Goal: Navigation & Orientation: Go to known website

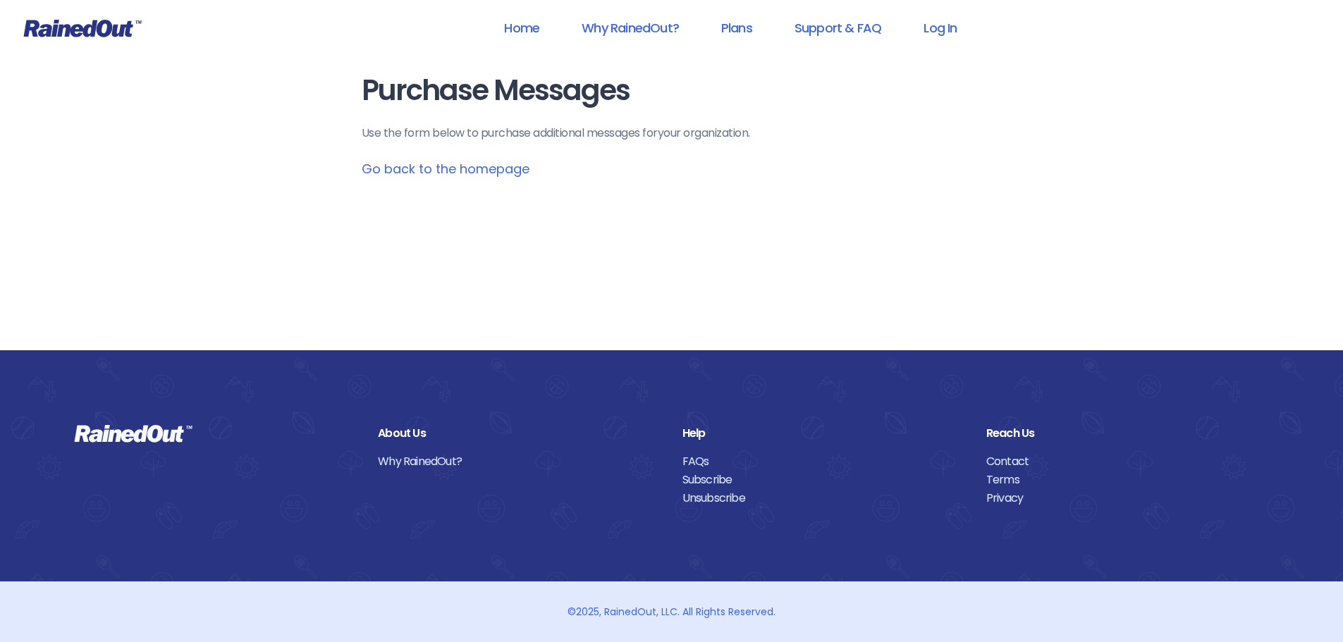
click at [436, 172] on link "Go back to the homepage" at bounding box center [446, 169] width 168 height 18
click at [943, 32] on link "Log In" at bounding box center [940, 28] width 70 height 32
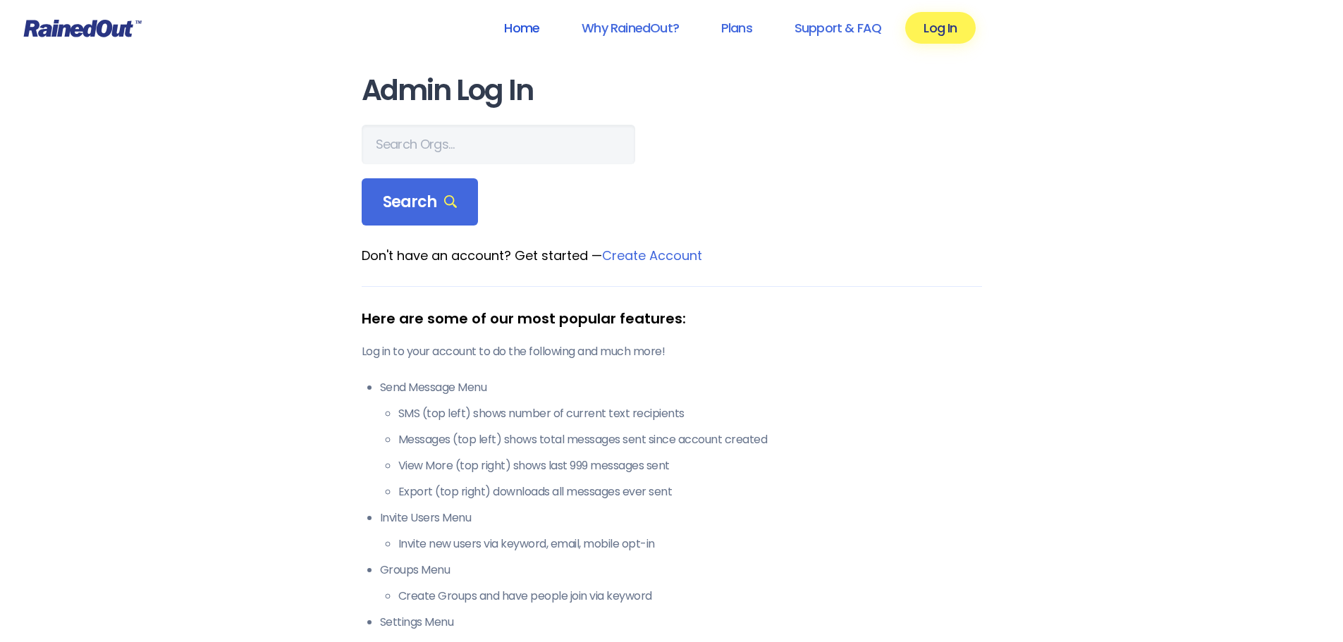
click at [515, 22] on link "Home" at bounding box center [522, 28] width 72 height 32
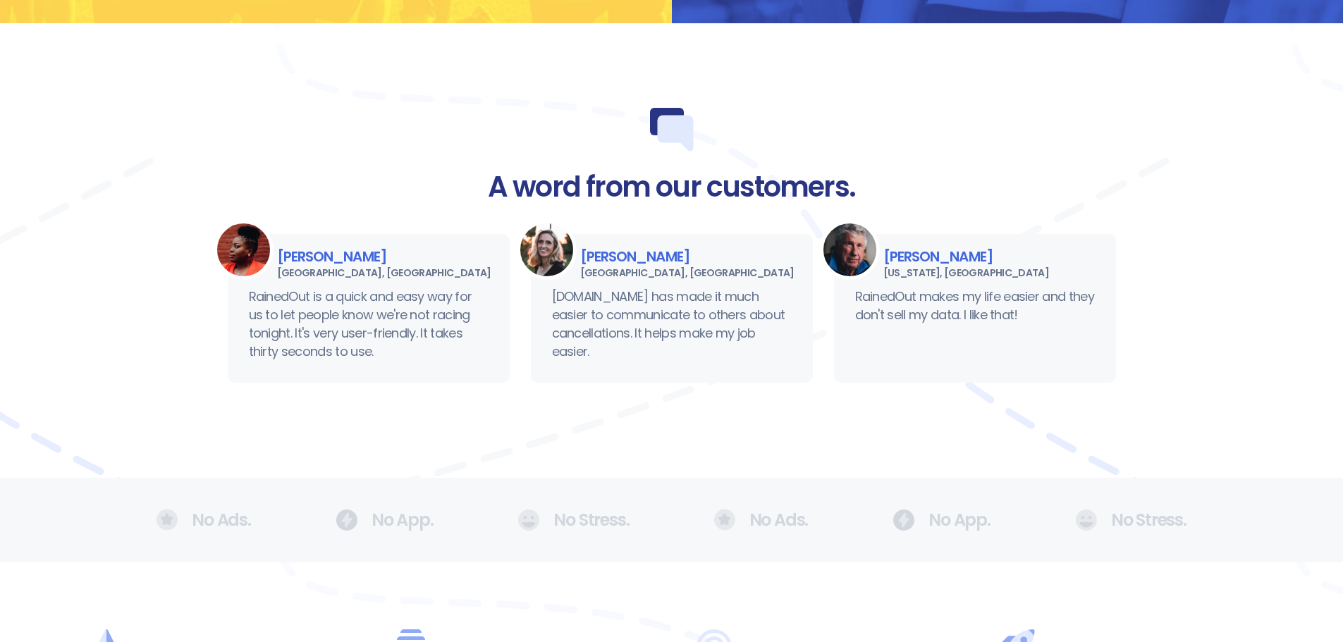
scroll to position [118, 0]
